Goal: Task Accomplishment & Management: Use online tool/utility

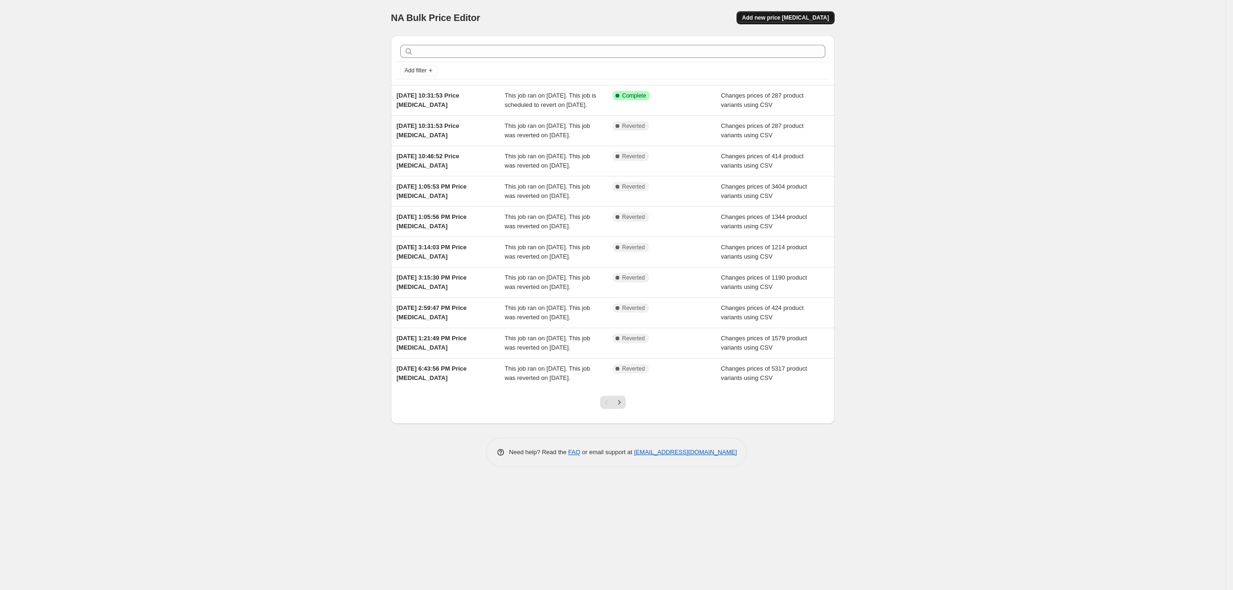
click at [786, 15] on span "Add new price [MEDICAL_DATA]" at bounding box center [785, 17] width 87 height 7
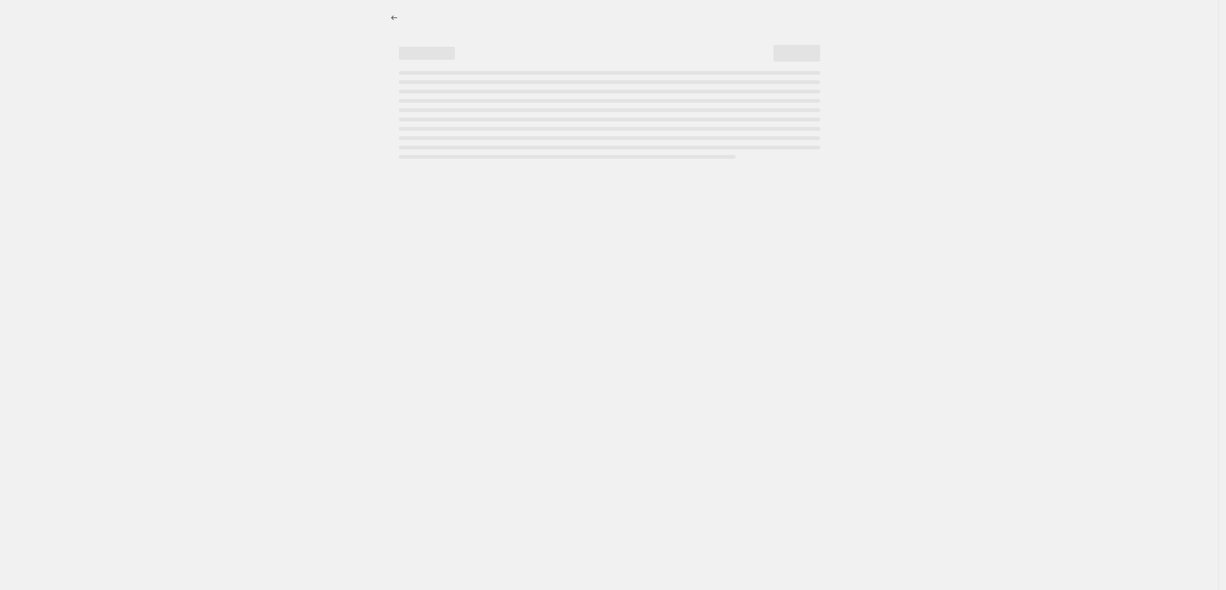
select select "percentage"
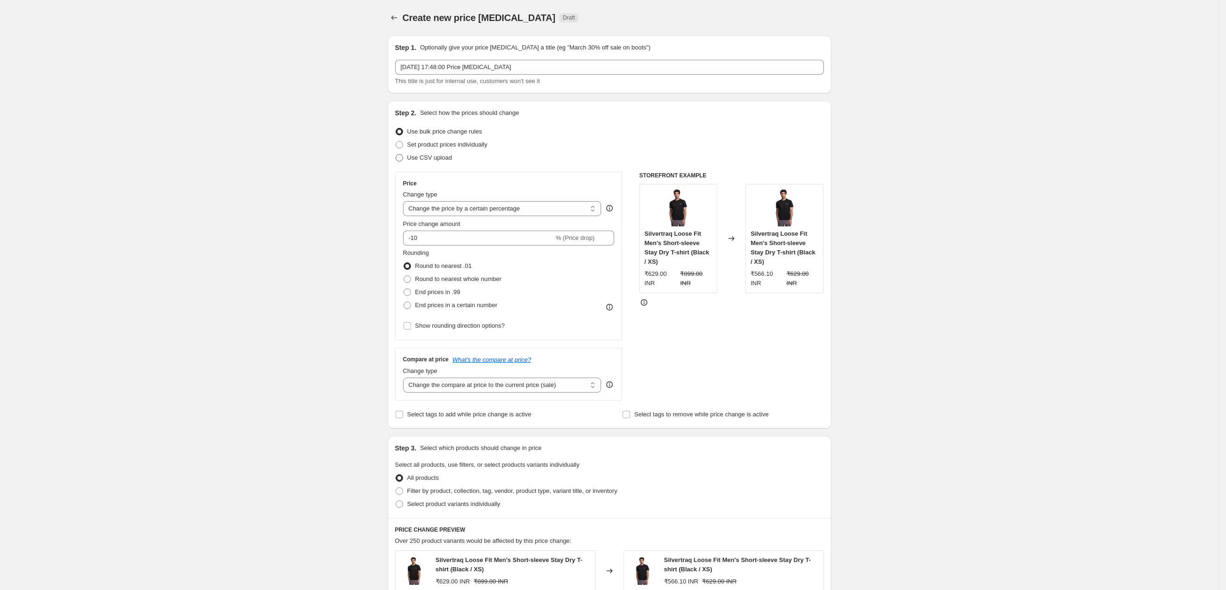
click at [428, 162] on span "Use CSV upload" at bounding box center [429, 157] width 45 height 9
click at [396, 155] on input "Use CSV upload" at bounding box center [396, 154] width 0 height 0
radio input "true"
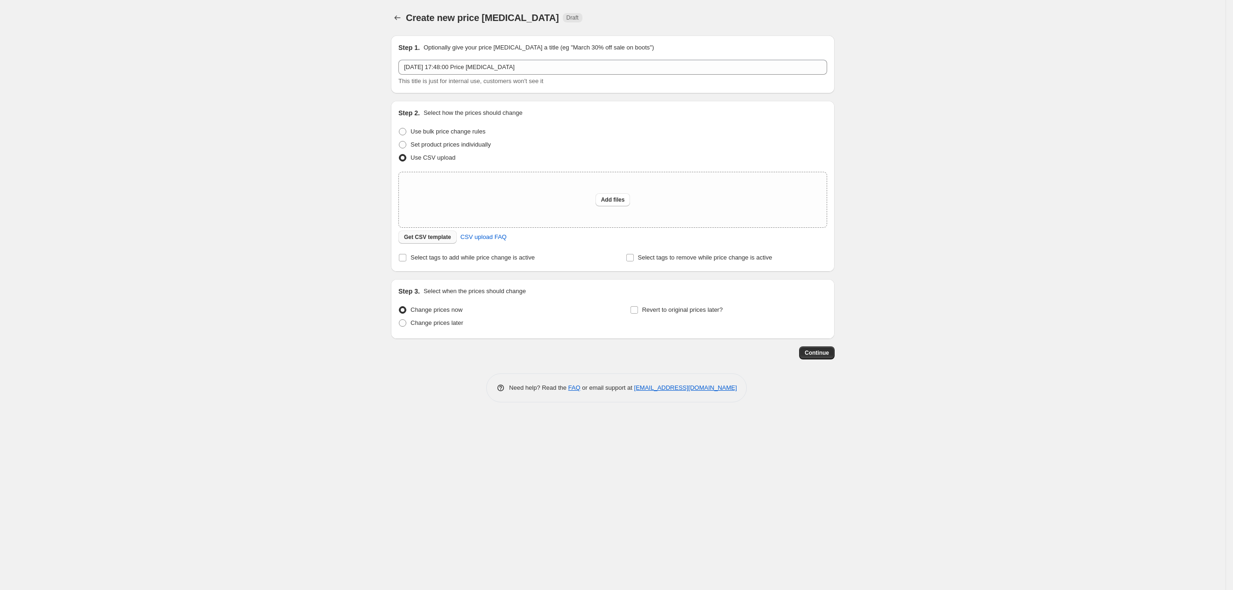
click at [435, 238] on span "Get CSV template" at bounding box center [427, 237] width 47 height 7
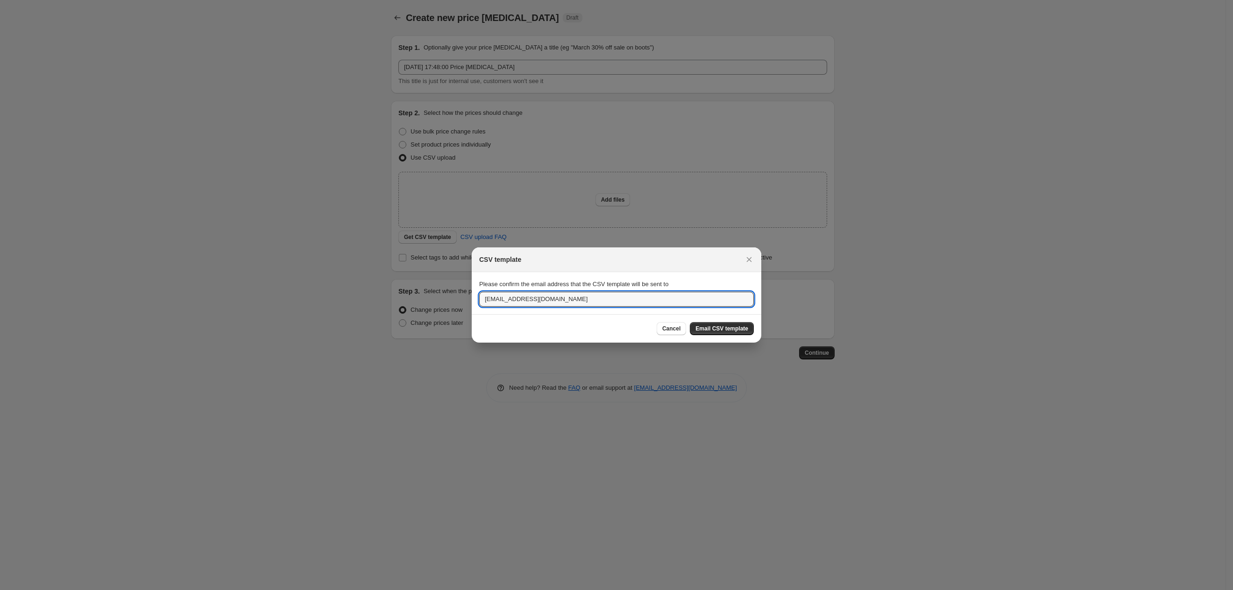
drag, startPoint x: 496, startPoint y: 298, endPoint x: 458, endPoint y: 298, distance: 37.8
click at [460, 590] on div "CSV template Please confirm the email address that the CSV template will be sen…" at bounding box center [616, 590] width 1233 height 0
type input "ecommerce@silvertraq.com"
click at [701, 324] on button "Email CSV template" at bounding box center [722, 328] width 64 height 13
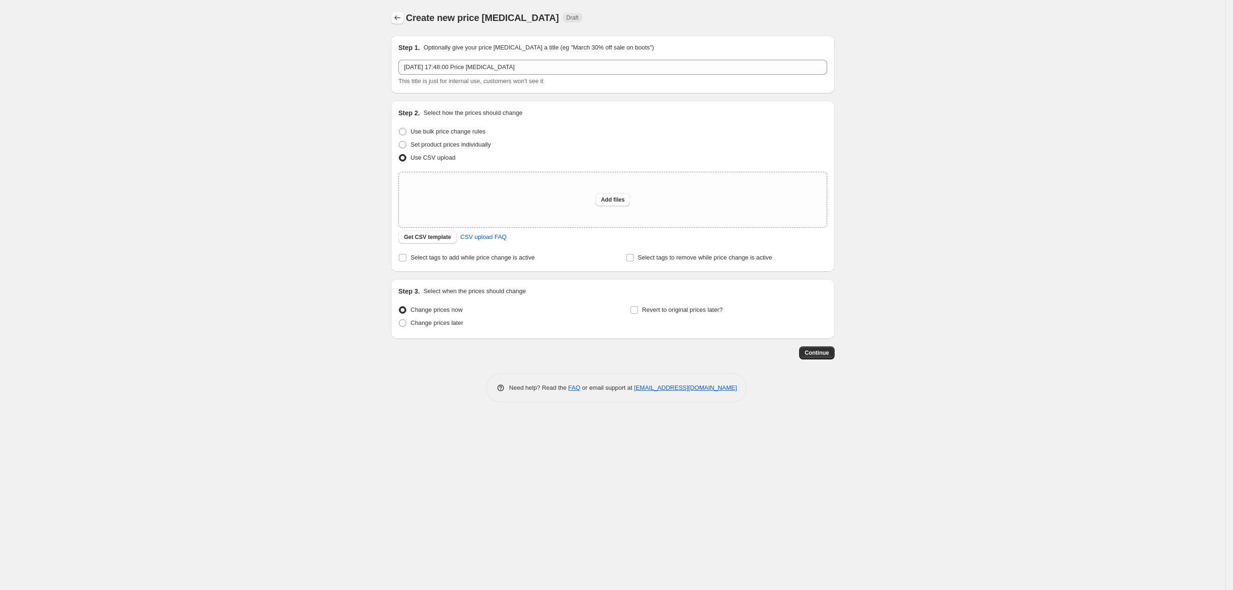
click at [393, 20] on icon "Price change jobs" at bounding box center [397, 17] width 9 height 9
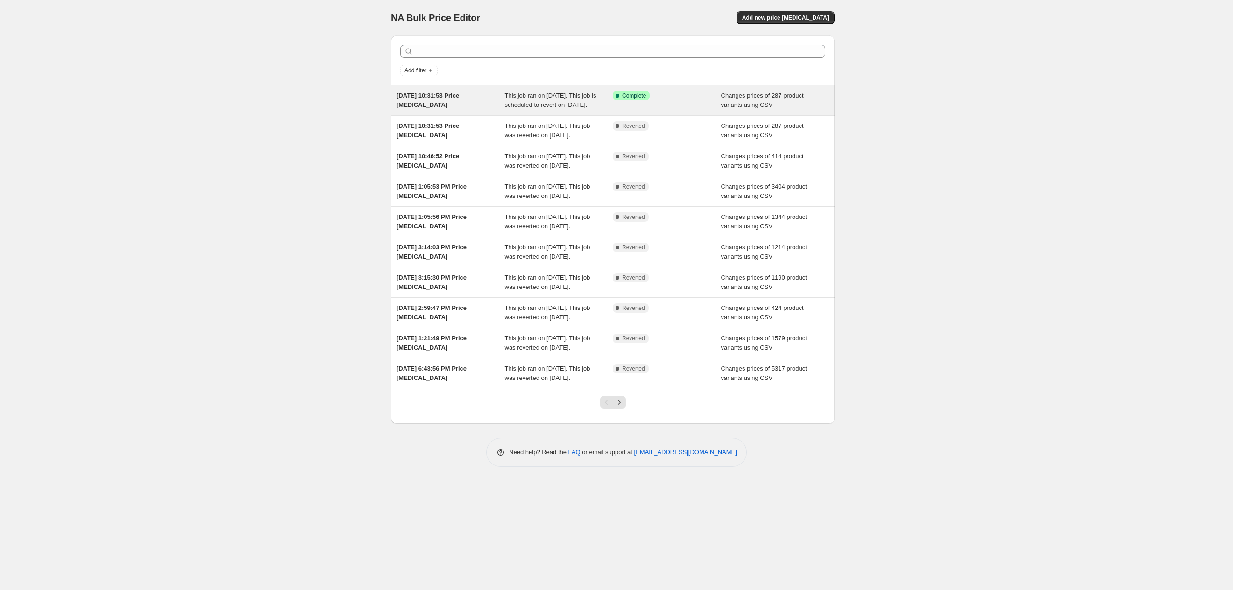
click at [479, 105] on div "[DATE] 10:31:53 Price [MEDICAL_DATA]" at bounding box center [451, 100] width 108 height 19
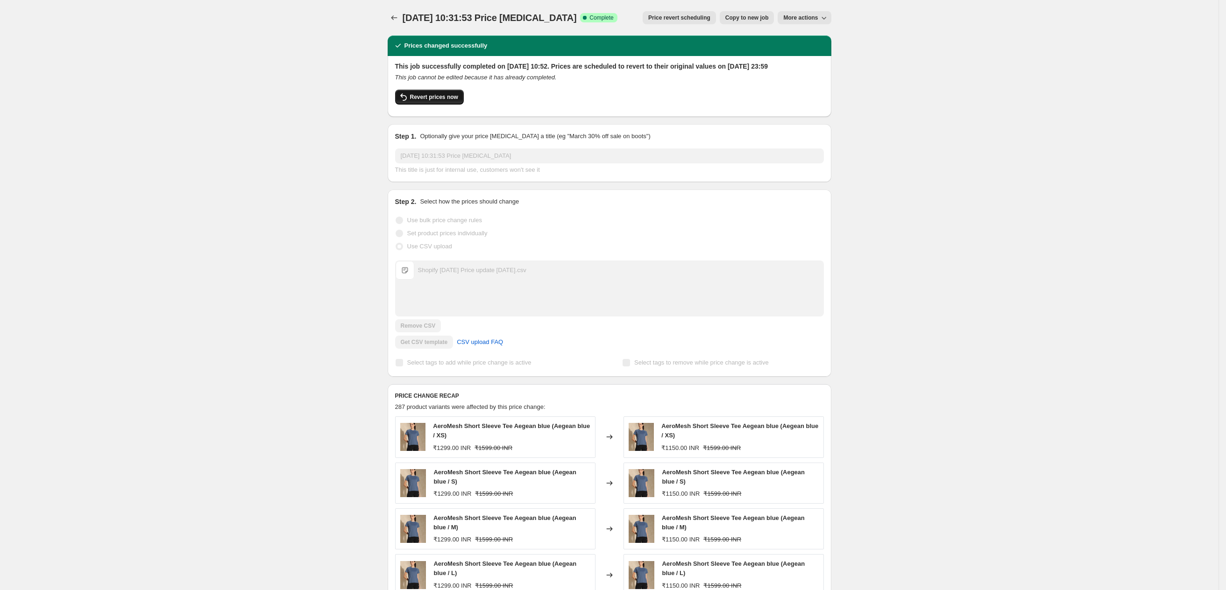
click at [428, 101] on span "Revert prices now" at bounding box center [434, 96] width 48 height 7
checkbox input "false"
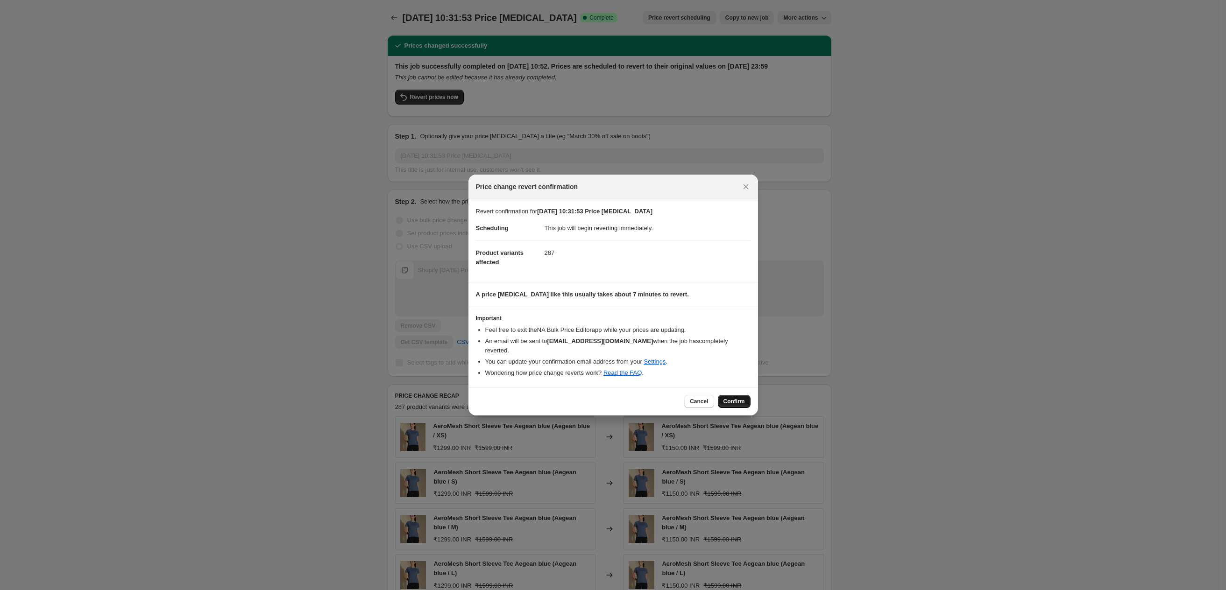
click at [736, 401] on span "Confirm" at bounding box center [733, 401] width 21 height 7
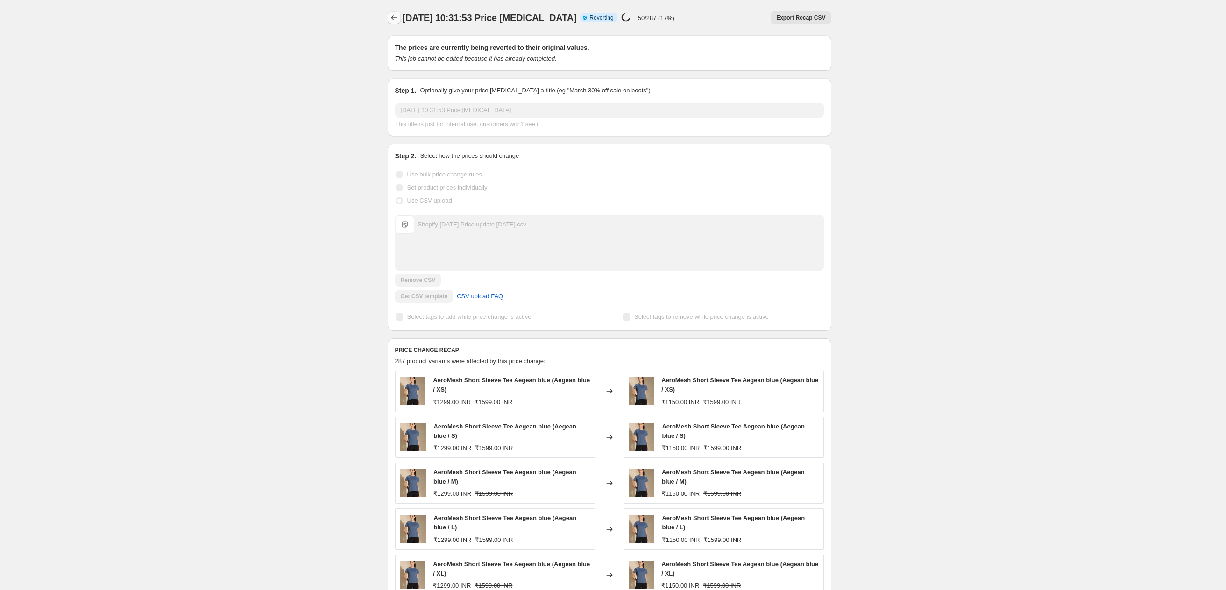
click at [394, 19] on icon "Price change jobs" at bounding box center [394, 17] width 9 height 9
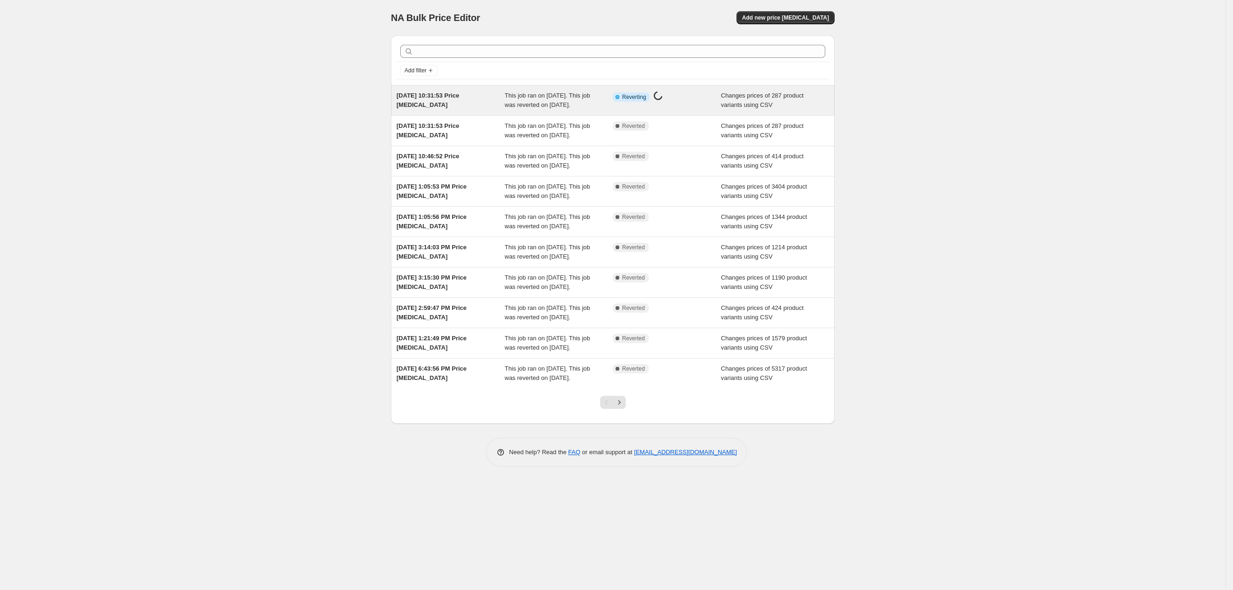
click at [472, 101] on div "[DATE] 10:31:53 Price [MEDICAL_DATA]" at bounding box center [451, 100] width 108 height 19
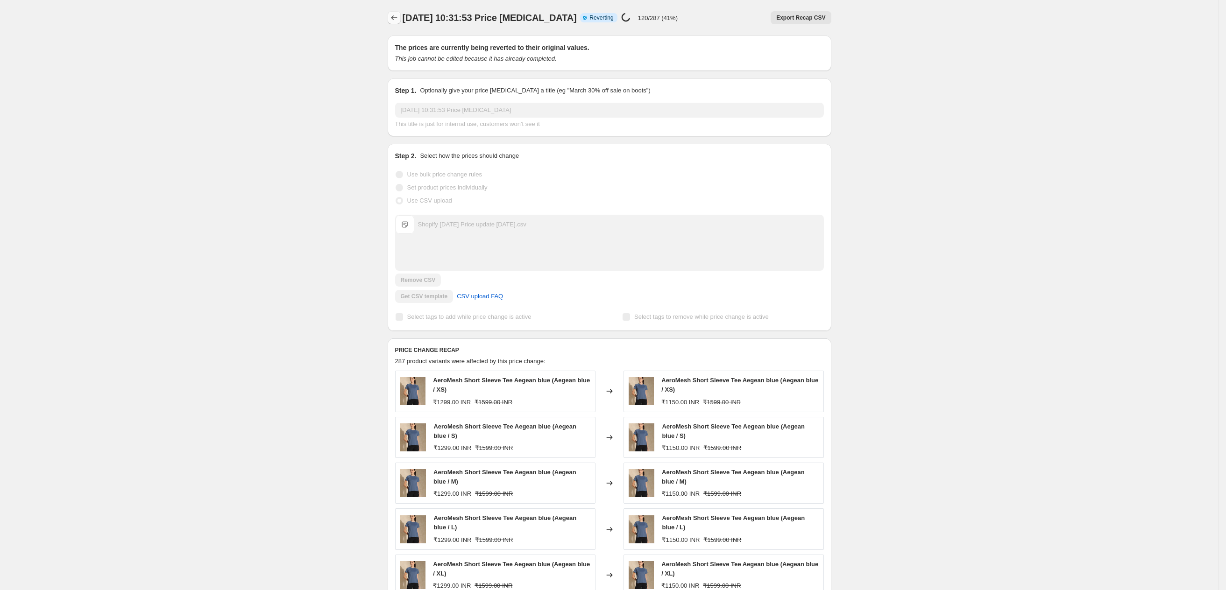
click at [390, 15] on button "Price change jobs" at bounding box center [394, 17] width 13 height 13
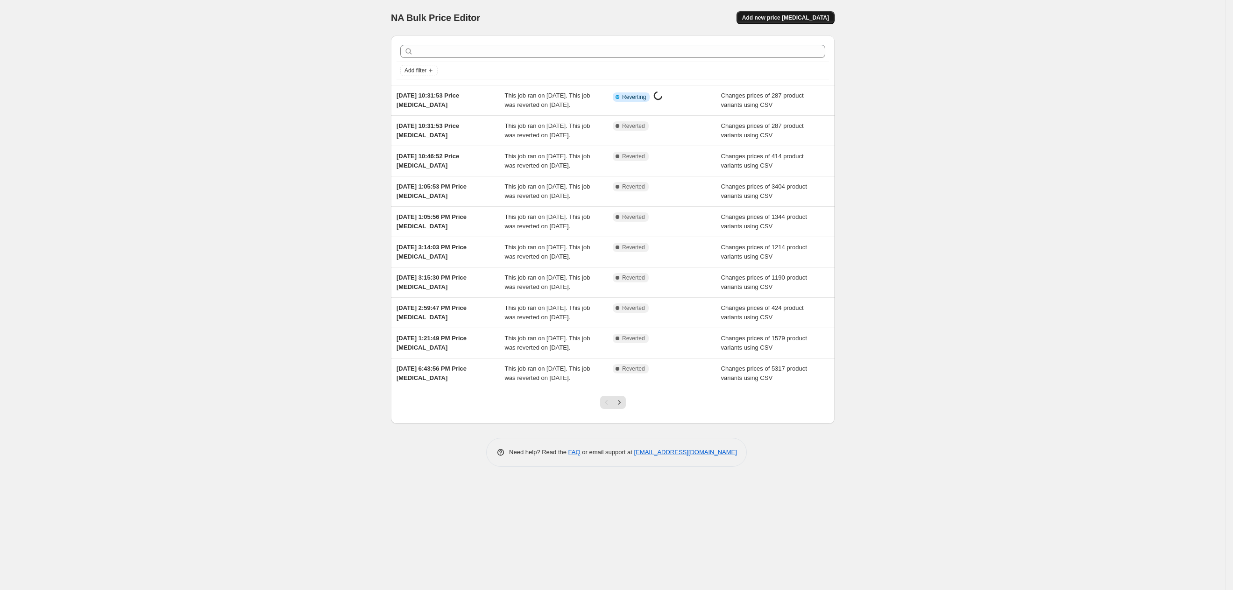
click at [777, 18] on span "Add new price [MEDICAL_DATA]" at bounding box center [785, 17] width 87 height 7
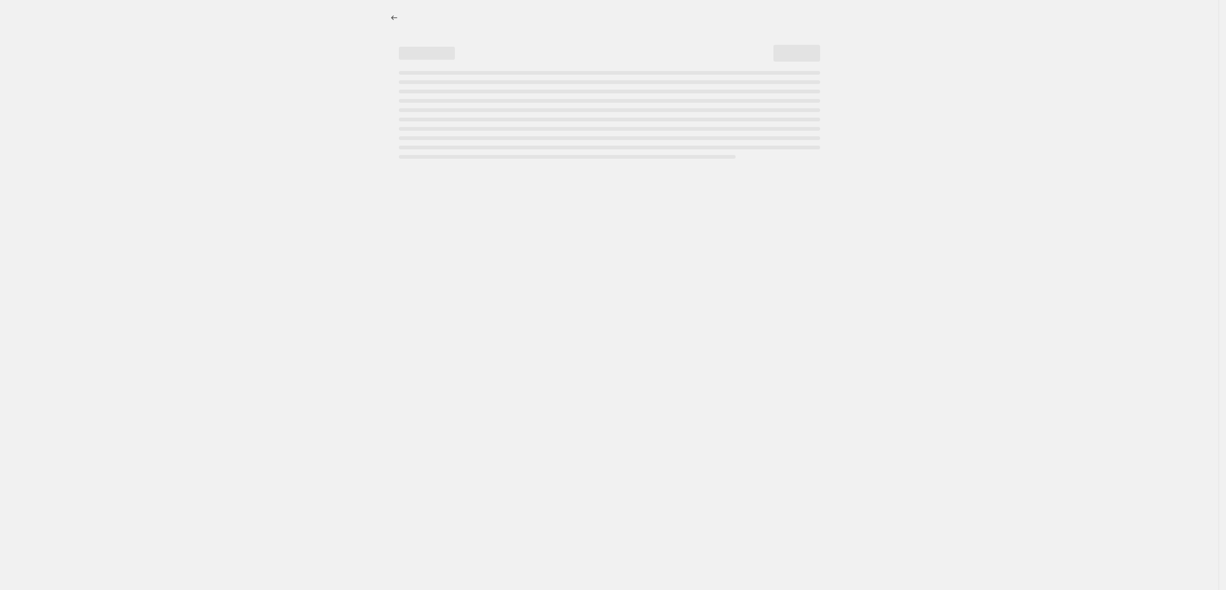
select select "percentage"
click at [394, 19] on icon "Price change jobs" at bounding box center [397, 17] width 9 height 9
select select "percentage"
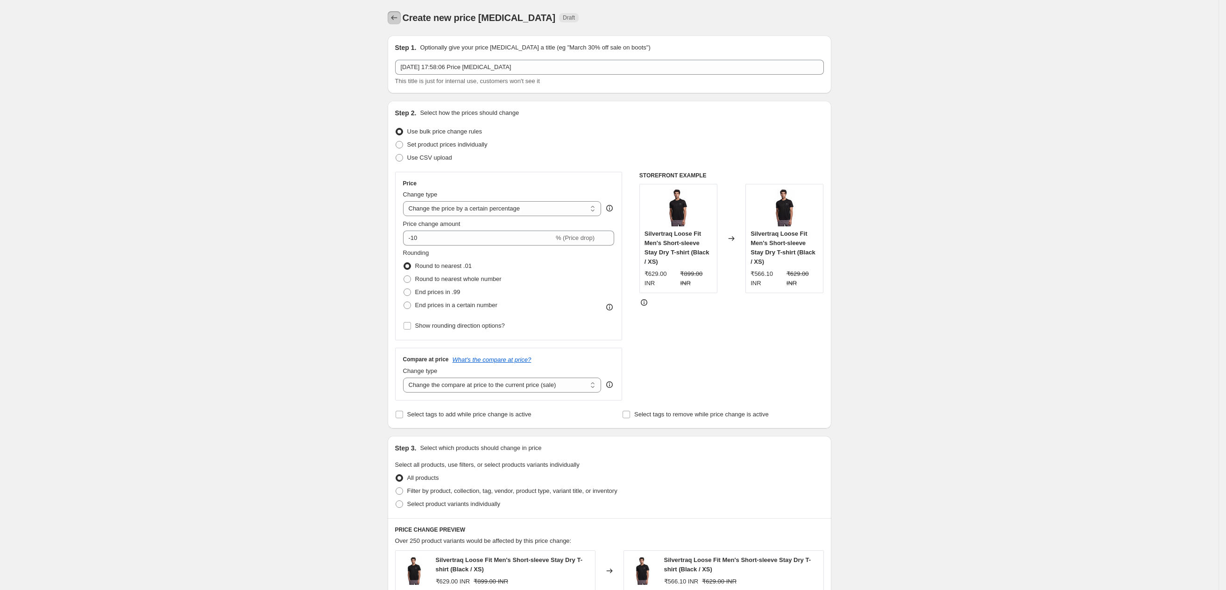
click at [397, 15] on icon "Price change jobs" at bounding box center [394, 17] width 9 height 9
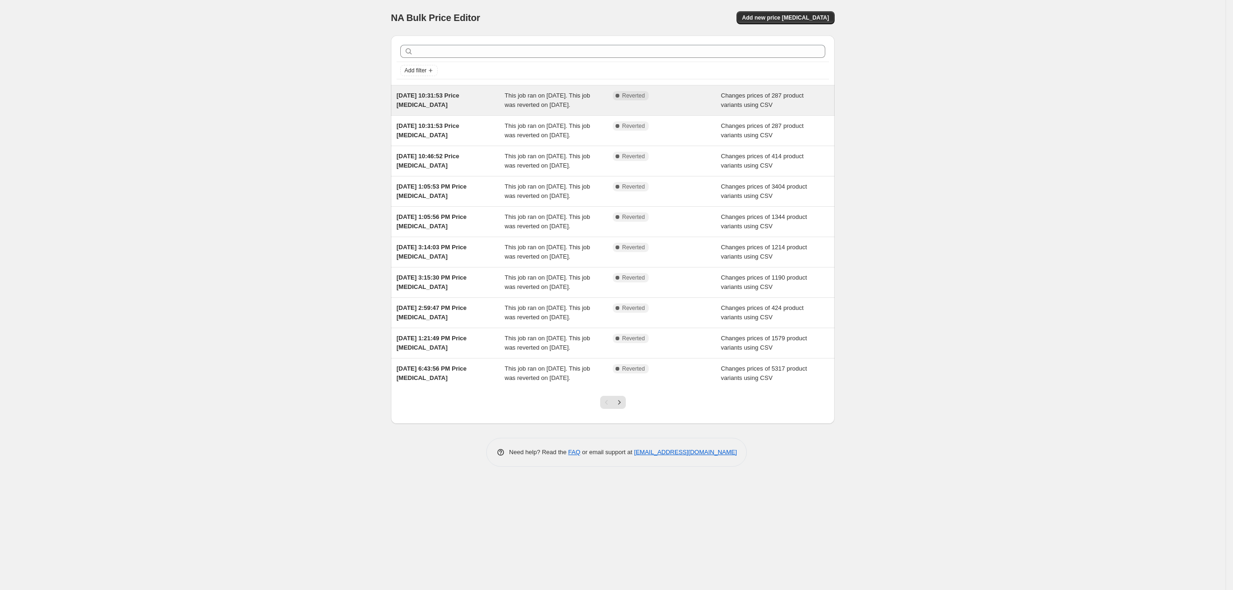
click at [462, 102] on div "12 Sept 2025, 10:31:53 Price change job" at bounding box center [451, 100] width 108 height 19
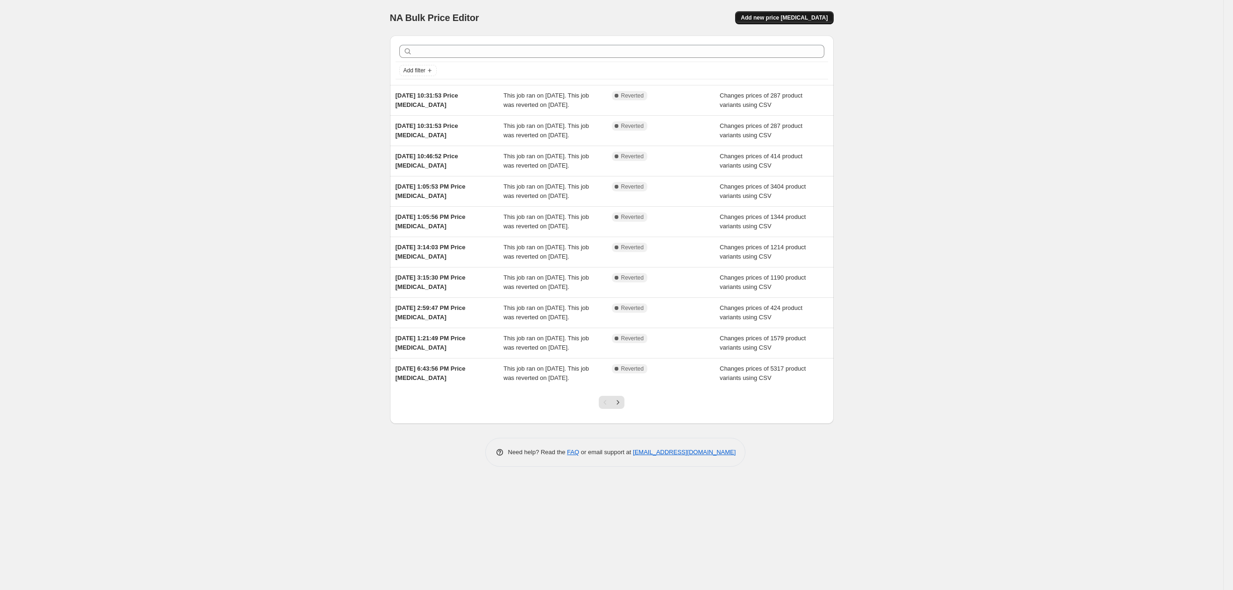
click at [820, 16] on span "Add new price [MEDICAL_DATA]" at bounding box center [784, 17] width 87 height 7
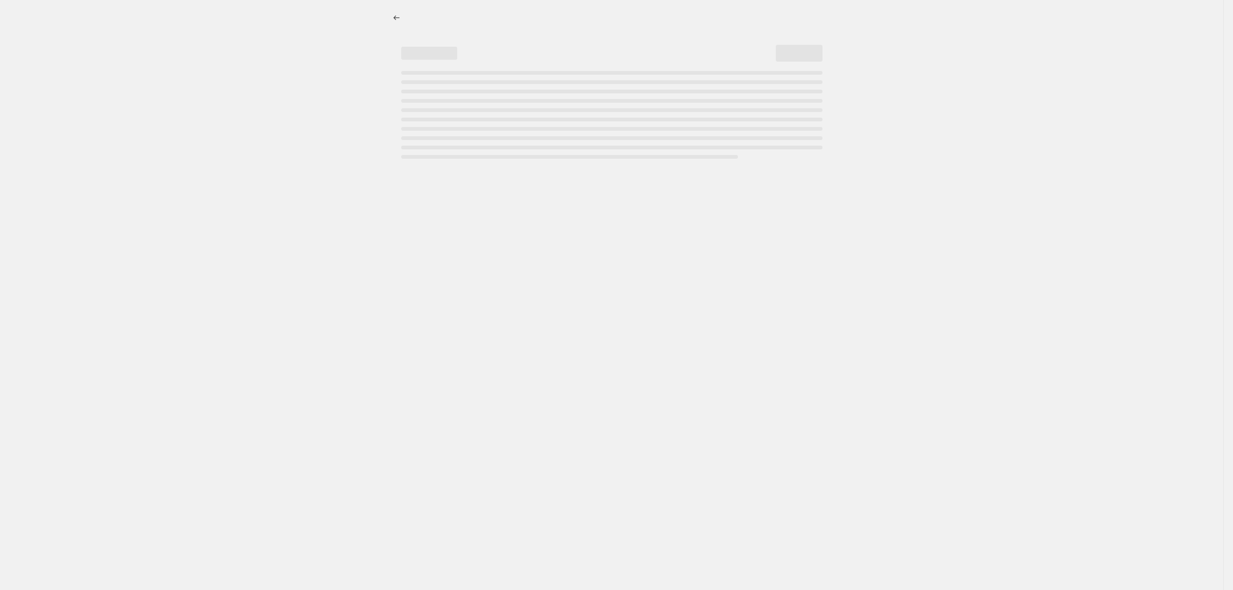
select select "percentage"
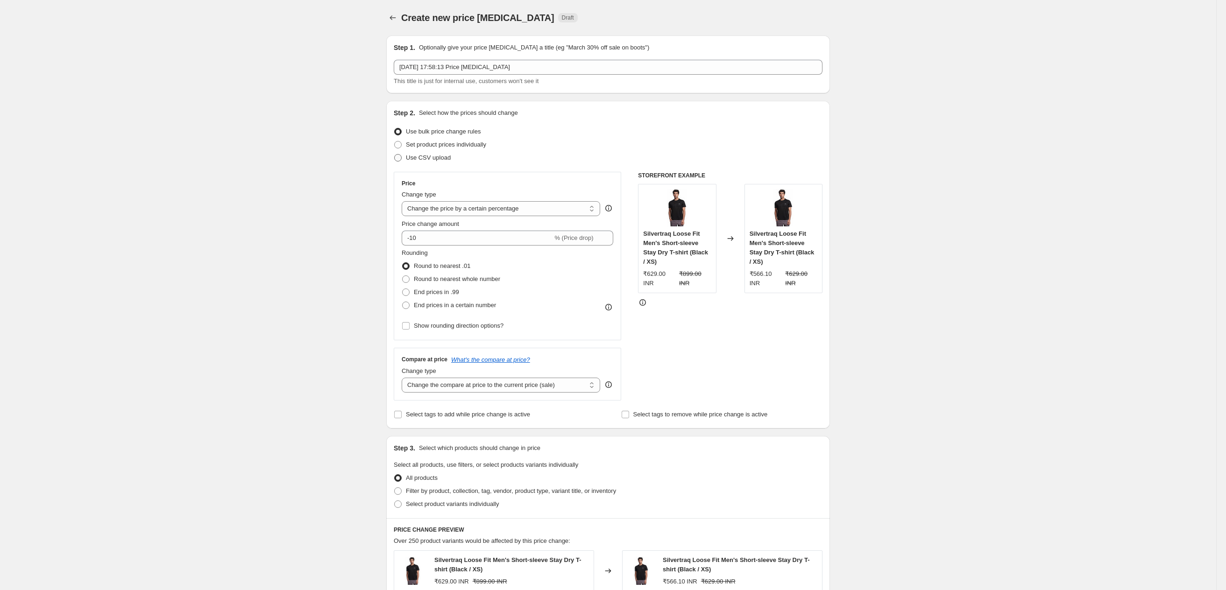
click at [428, 154] on span "Use CSV upload" at bounding box center [428, 157] width 45 height 7
click at [395, 154] on input "Use CSV upload" at bounding box center [394, 154] width 0 height 0
radio input "true"
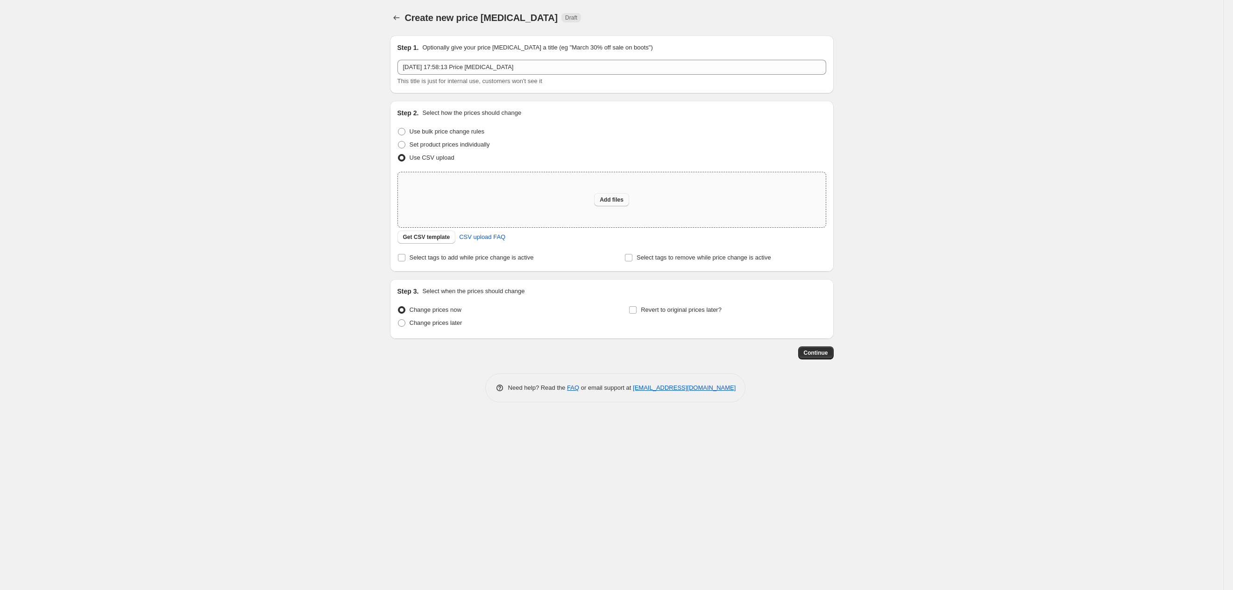
click at [611, 197] on span "Add files" at bounding box center [612, 199] width 24 height 7
type input "C:\fakepath\Shopify Revised [DATE] Pricing [DATE].csv"
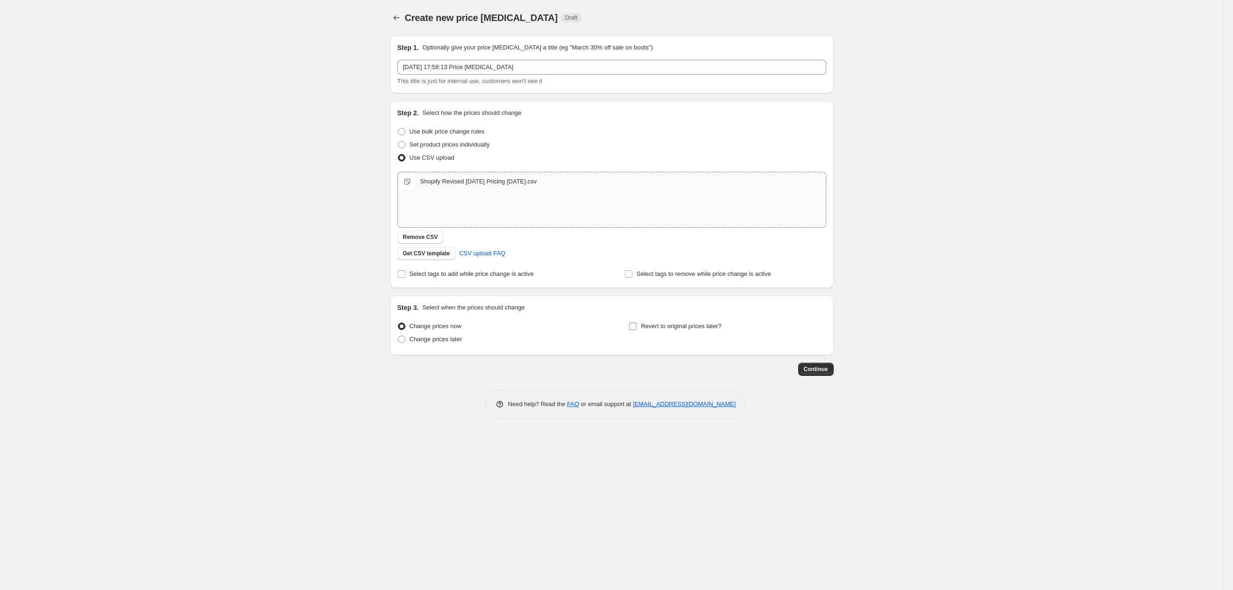
click at [635, 325] on input "Revert to original prices later?" at bounding box center [632, 326] width 7 height 7
checkbox input "true"
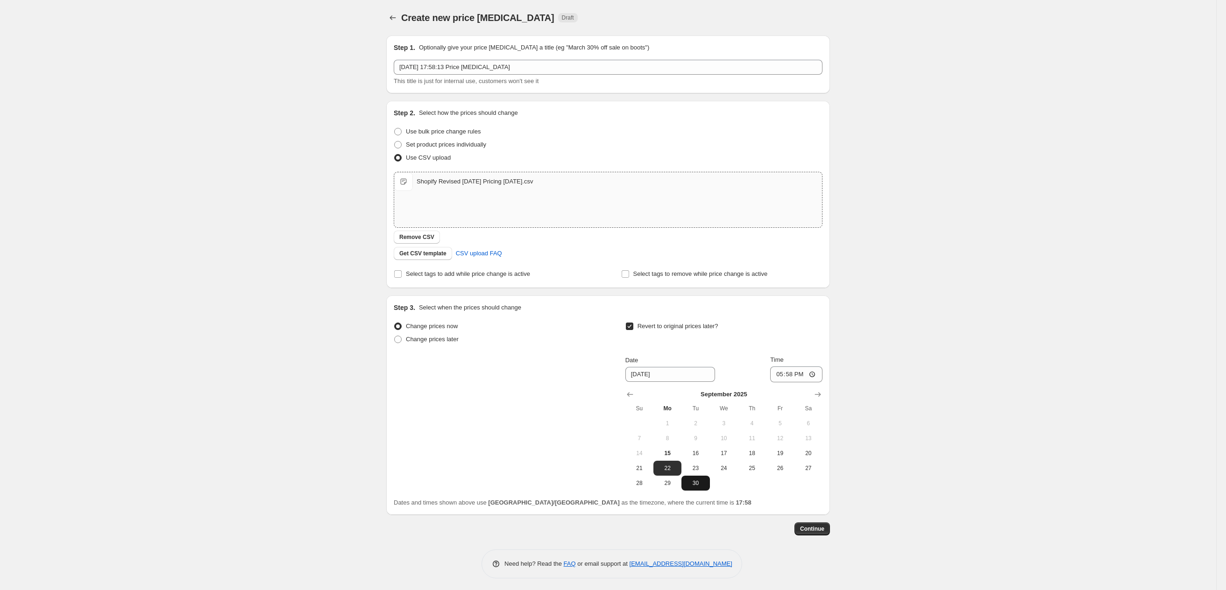
click at [701, 486] on span "30" at bounding box center [695, 483] width 21 height 7
type input "[DATE]"
click at [806, 370] on input "17:58" at bounding box center [796, 375] width 52 height 16
click at [804, 370] on input "17:58" at bounding box center [796, 375] width 52 height 16
click at [791, 374] on input "17:58" at bounding box center [796, 375] width 52 height 16
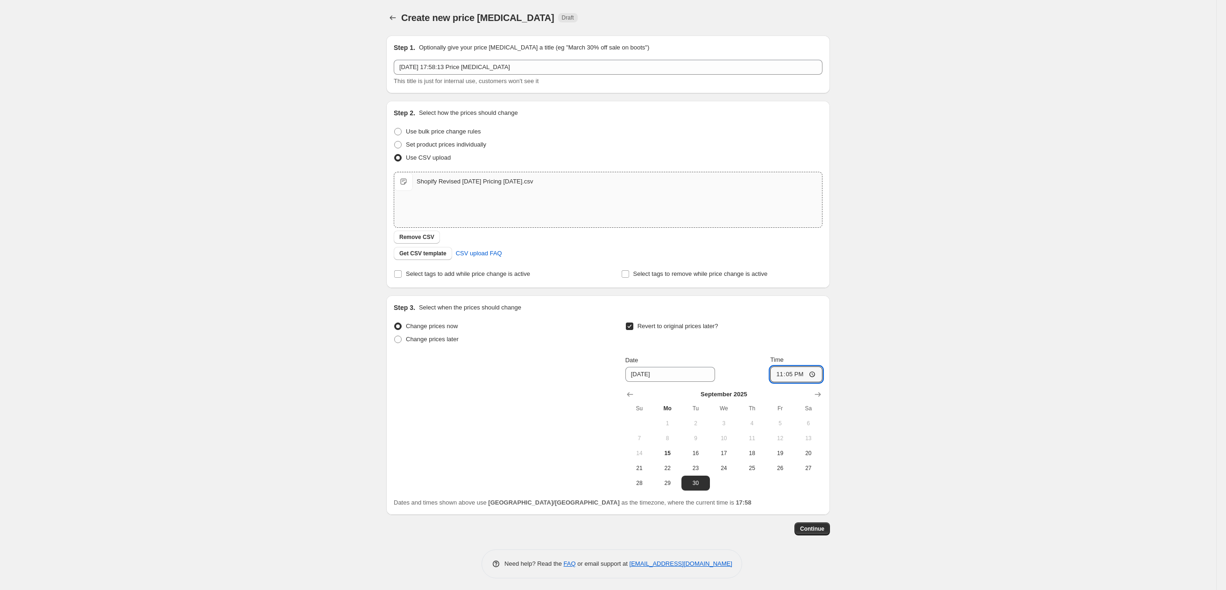
type input "23:59"
click at [813, 530] on span "Continue" at bounding box center [812, 528] width 24 height 7
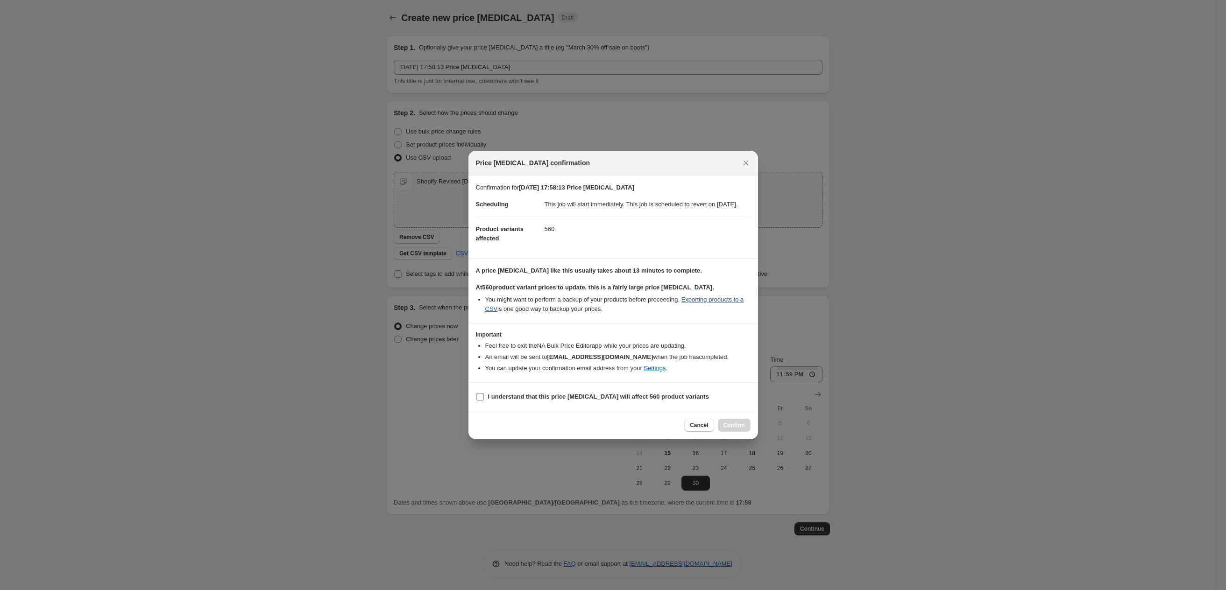
click at [481, 401] on input "I understand that this price [MEDICAL_DATA] will affect 560 product variants" at bounding box center [479, 396] width 7 height 7
checkbox input "true"
drag, startPoint x: 739, startPoint y: 431, endPoint x: 758, endPoint y: 430, distance: 19.2
click at [739, 429] on span "Confirm" at bounding box center [733, 425] width 21 height 7
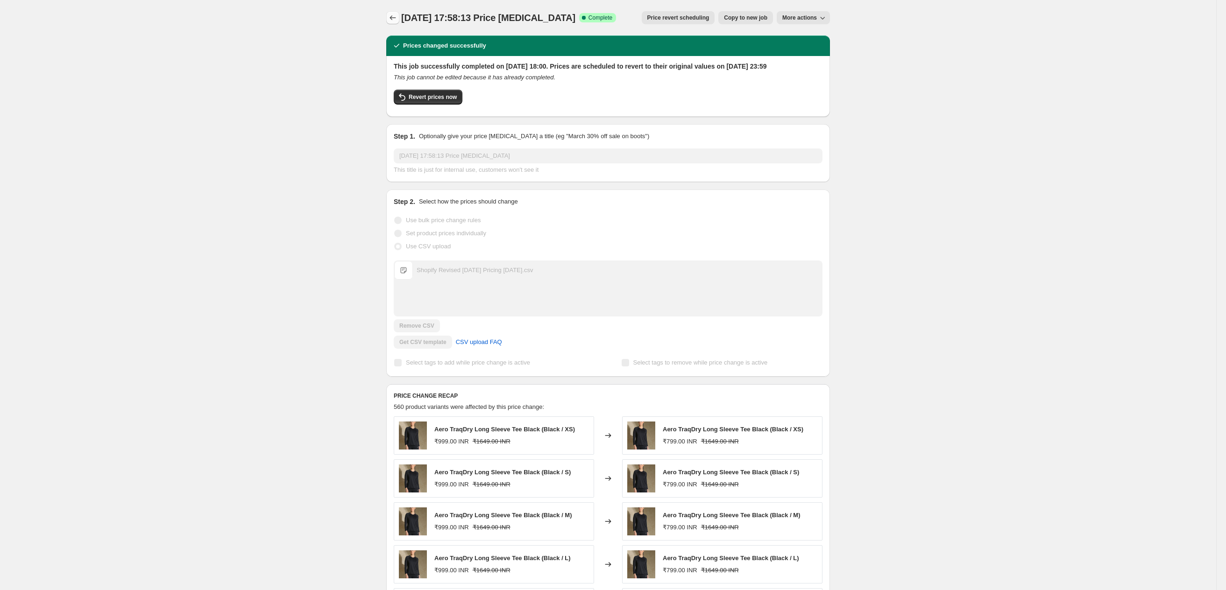
click at [397, 13] on icon "Price change jobs" at bounding box center [392, 17] width 9 height 9
